Goal: Transaction & Acquisition: Obtain resource

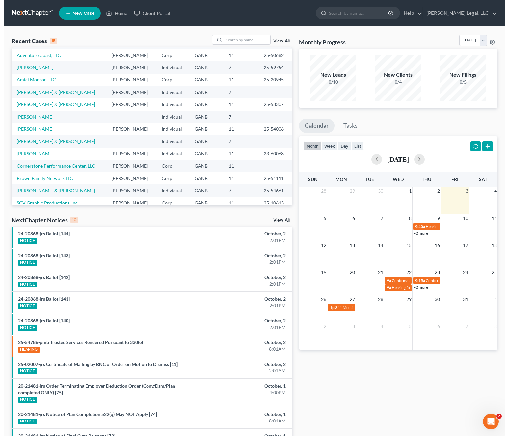
scroll to position [45, 0]
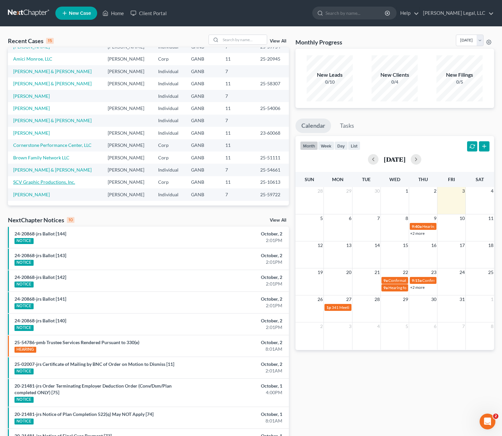
click at [48, 181] on link "SCV Graphic Productions, Inc." at bounding box center [44, 182] width 62 height 6
select select "6"
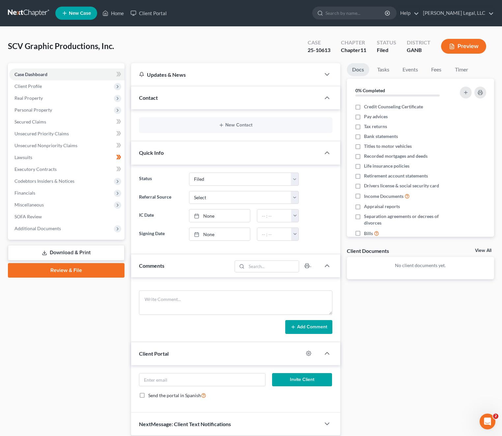
click at [81, 252] on link "Download & Print" at bounding box center [66, 252] width 117 height 15
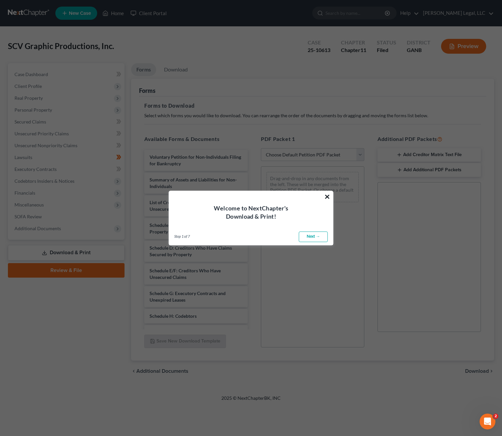
click at [326, 192] on button "×" at bounding box center [327, 196] width 6 height 11
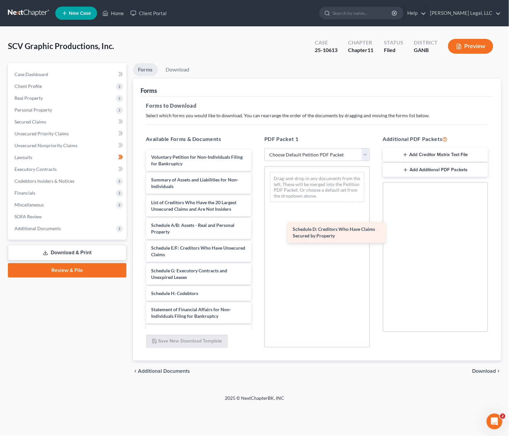
drag, startPoint x: 192, startPoint y: 249, endPoint x: 335, endPoint y: 229, distance: 144.8
click at [257, 229] on div "Schedule D: Creditors Who Have Claims Secured by Property Voluntary Petition fo…" at bounding box center [199, 280] width 116 height 261
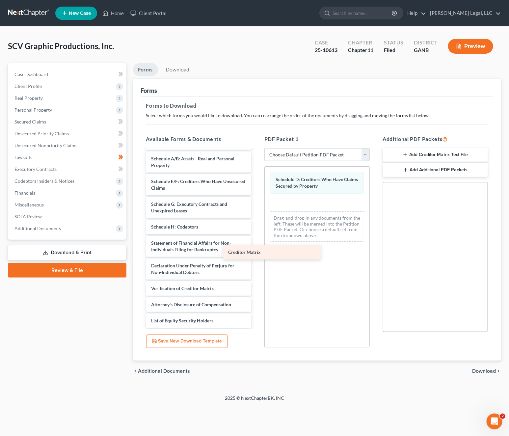
scroll to position [82, 0]
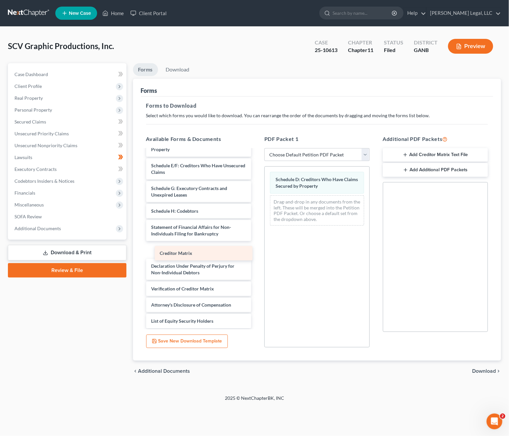
drag, startPoint x: 205, startPoint y: 271, endPoint x: 210, endPoint y: 252, distance: 19.4
click at [210, 252] on div "Creditor Matrix Voluntary Petition for Non-Individuals Filing for Bankruptcy Su…" at bounding box center [199, 198] width 116 height 261
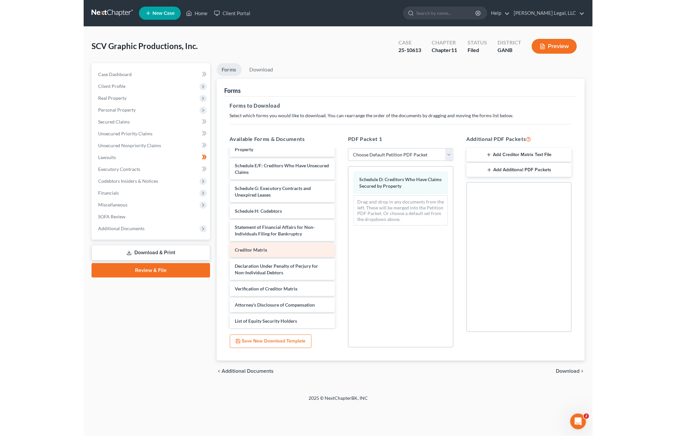
scroll to position [0, 0]
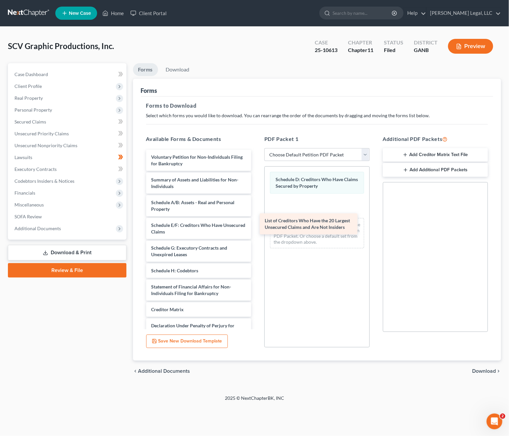
drag, startPoint x: 196, startPoint y: 203, endPoint x: 310, endPoint y: 220, distance: 115.1
click at [257, 220] on div "List of Creditors Who Have the 20 Largest Unsecured Claims and Are Not Insiders…" at bounding box center [199, 269] width 116 height 238
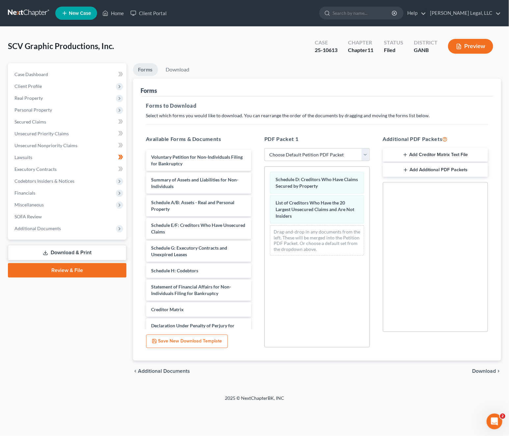
click at [489, 370] on span "Download" at bounding box center [484, 371] width 24 height 5
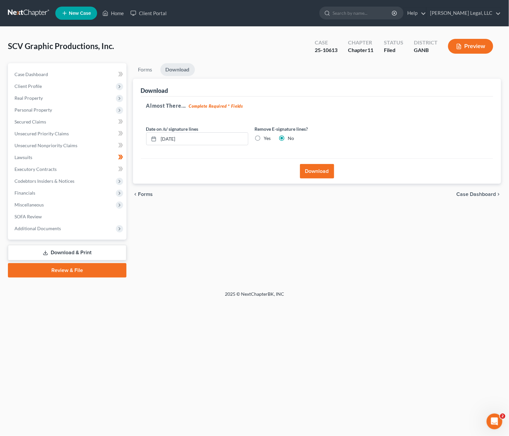
click at [494, 39] on div "Preview" at bounding box center [472, 46] width 58 height 19
click at [487, 42] on button "Preview" at bounding box center [470, 46] width 45 height 15
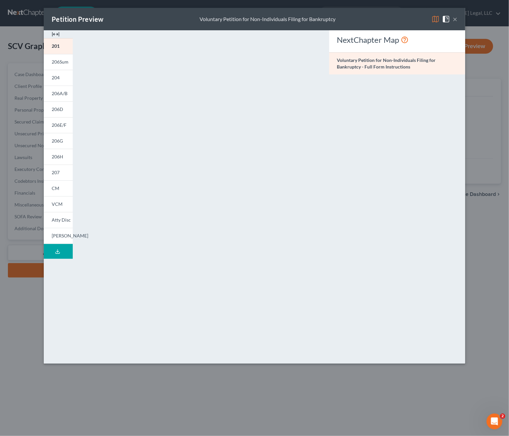
click at [456, 19] on button "×" at bounding box center [455, 19] width 5 height 8
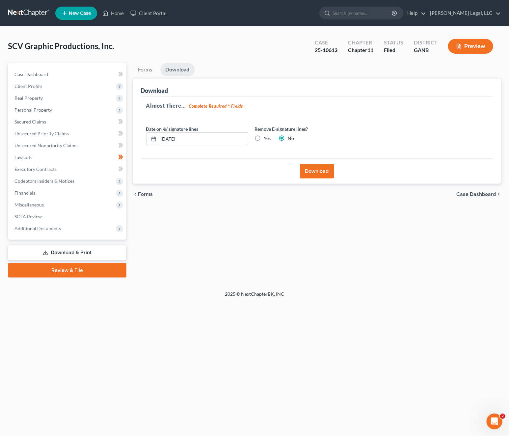
click at [323, 173] on button "Download" at bounding box center [317, 171] width 34 height 14
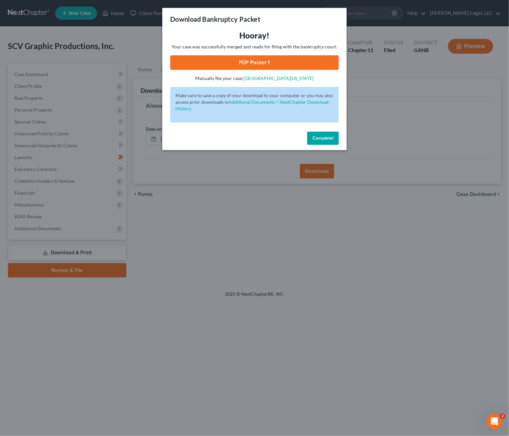
click at [256, 62] on link "PDF Packet 1" at bounding box center [254, 62] width 169 height 14
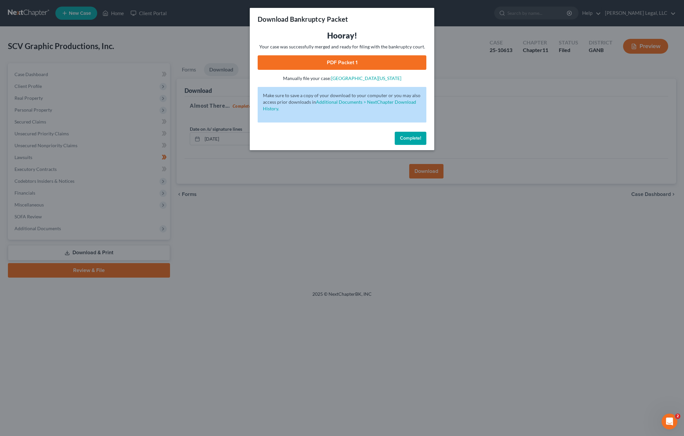
click at [354, 172] on div "Download Bankruptcy Packet Hooray! Your case was successfully merged and ready …" at bounding box center [342, 218] width 684 height 436
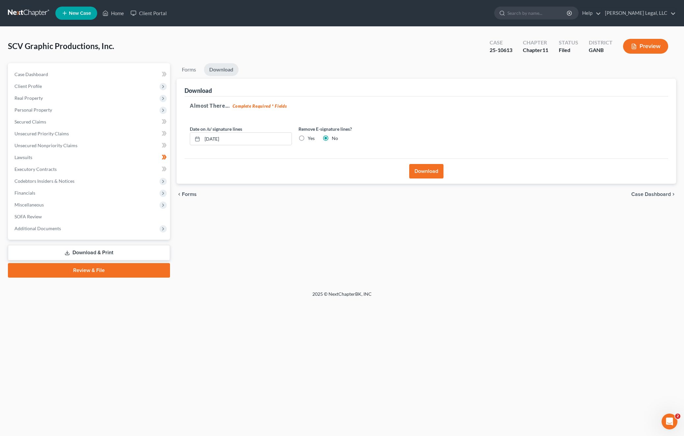
click at [92, 255] on link "Download & Print" at bounding box center [89, 252] width 162 height 15
click at [68, 245] on link "Download & Print" at bounding box center [89, 252] width 162 height 15
click at [193, 69] on link "Forms" at bounding box center [189, 69] width 25 height 13
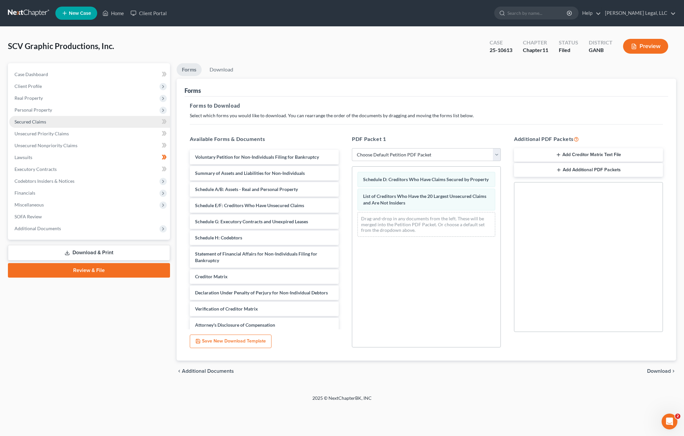
click at [41, 116] on link "Secured Claims" at bounding box center [89, 122] width 161 height 12
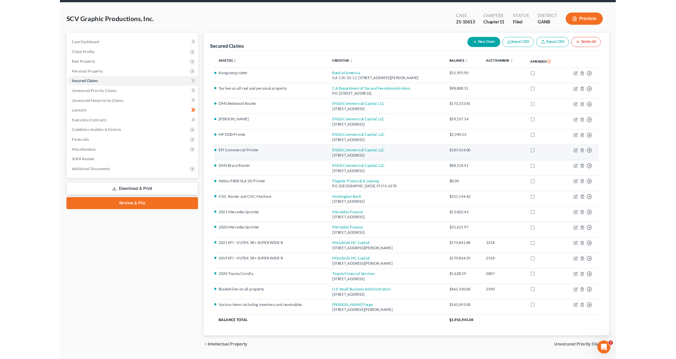
scroll to position [44, 0]
